Goal: Go to known website: Access a specific website the user already knows

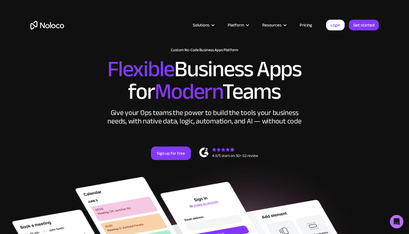
click at [336, 28] on link "Login" at bounding box center [335, 25] width 19 height 11
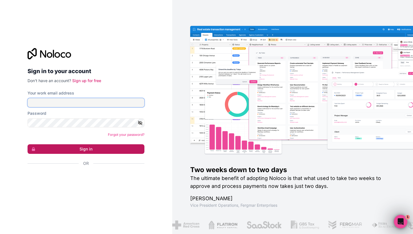
type input "[PERSON_NAME][EMAIL_ADDRESS][DOMAIN_NAME]"
click at [86, 152] on button "Sign in" at bounding box center [86, 149] width 117 height 10
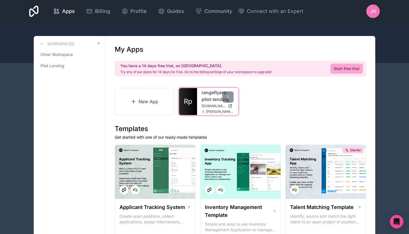
click at [204, 102] on link "rangeflyers-pilot-landing" at bounding box center [218, 96] width 32 height 14
